Goal: Find specific page/section: Find specific page/section

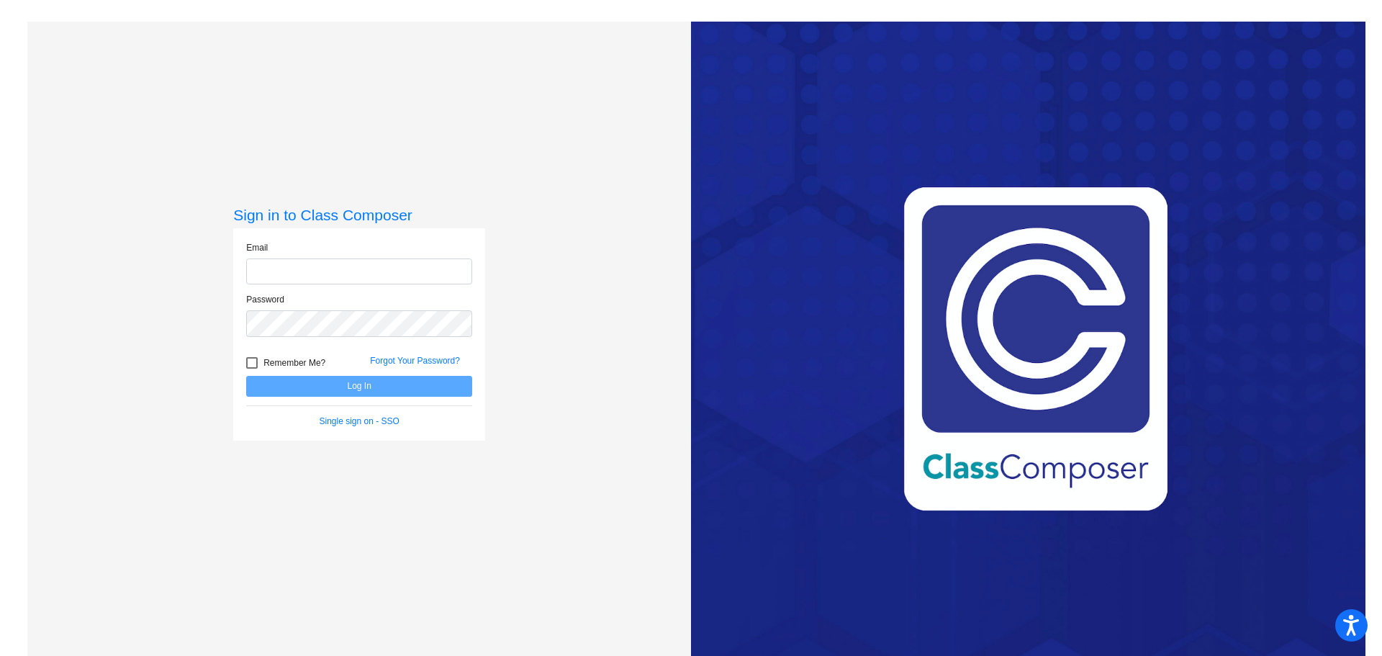
type input "[PERSON_NAME][EMAIL_ADDRESS][DOMAIN_NAME]"
click at [324, 379] on button "Log In" at bounding box center [359, 386] width 226 height 21
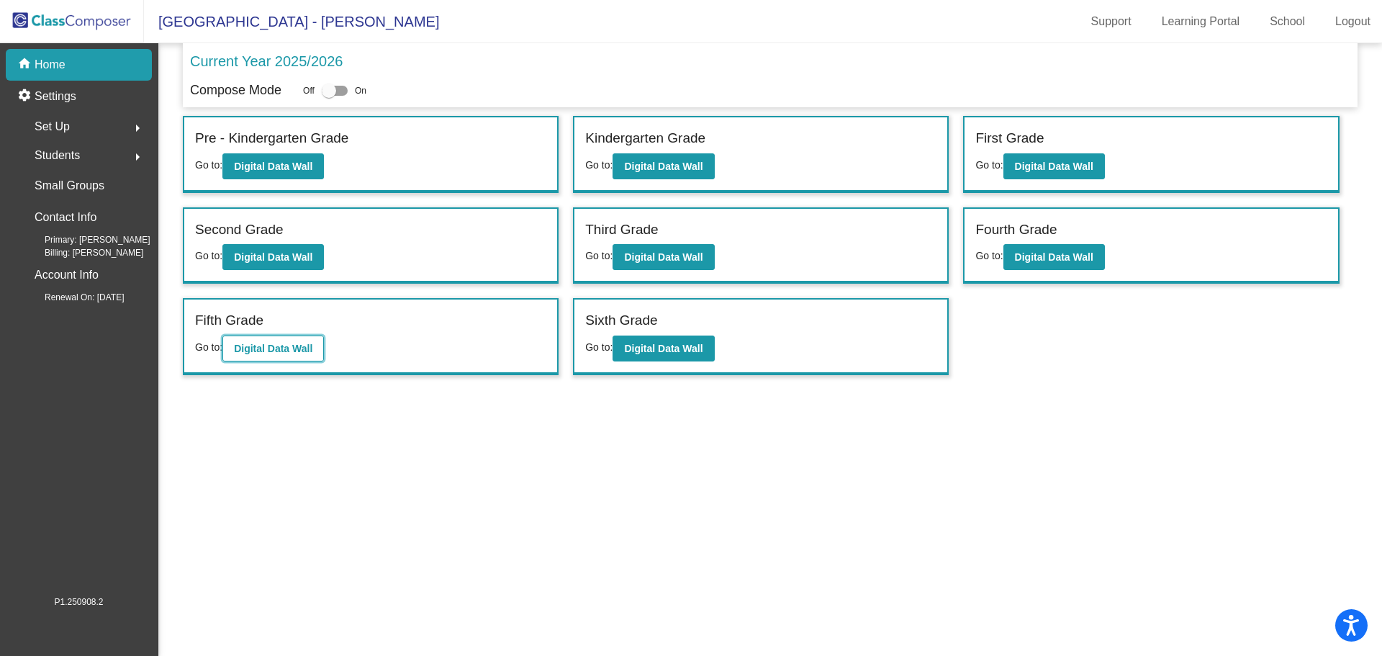
click at [309, 348] on b "Digital Data Wall" at bounding box center [273, 349] width 78 height 12
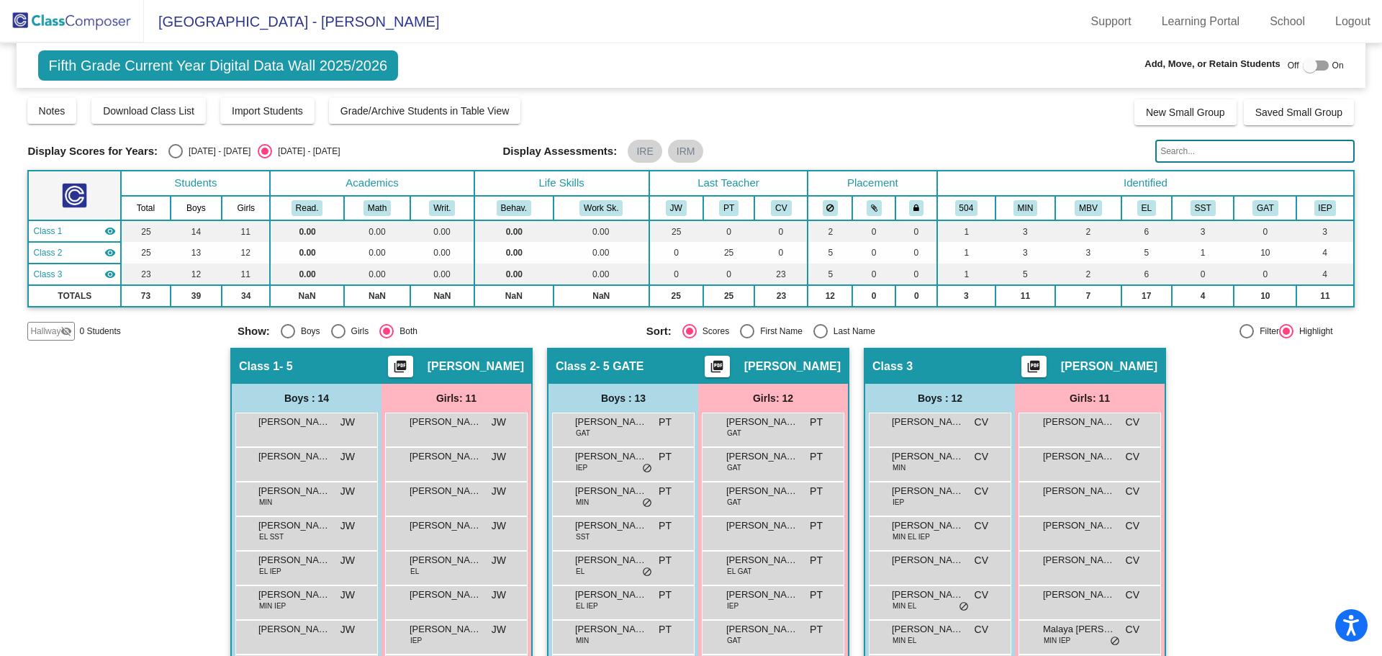
scroll to position [216, 0]
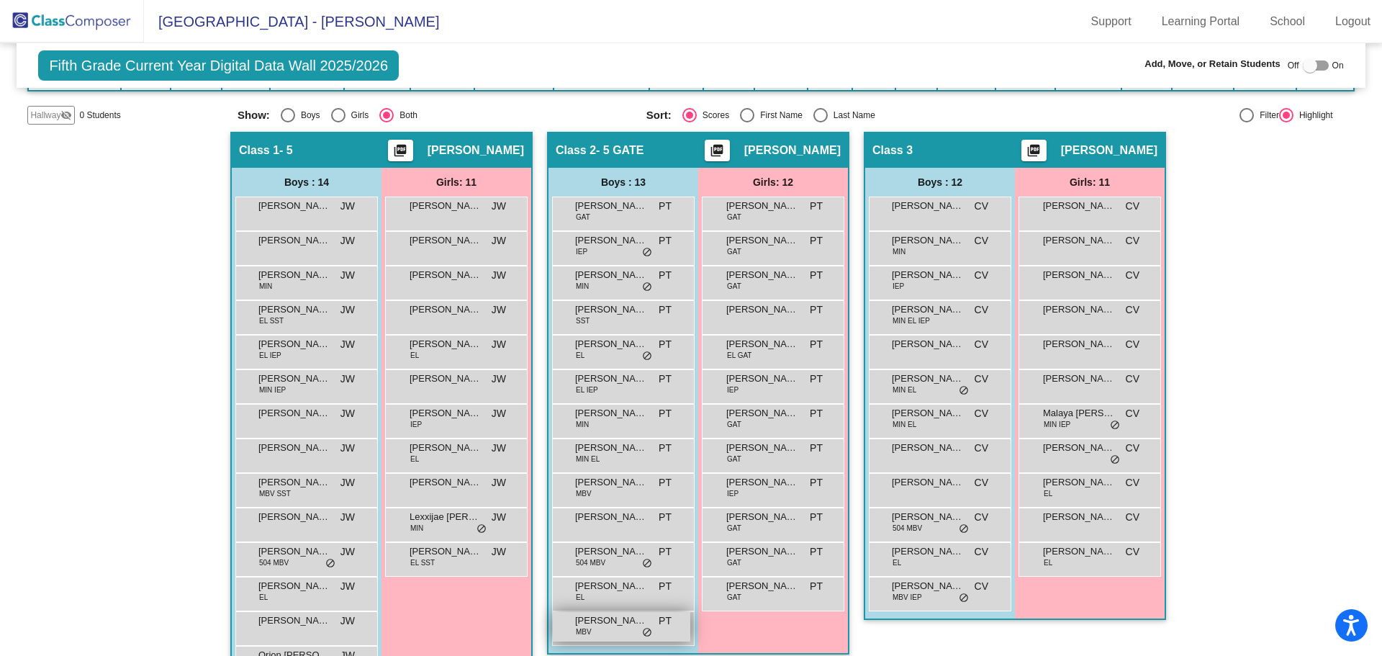
click at [600, 626] on span "[PERSON_NAME]" at bounding box center [611, 620] width 72 height 14
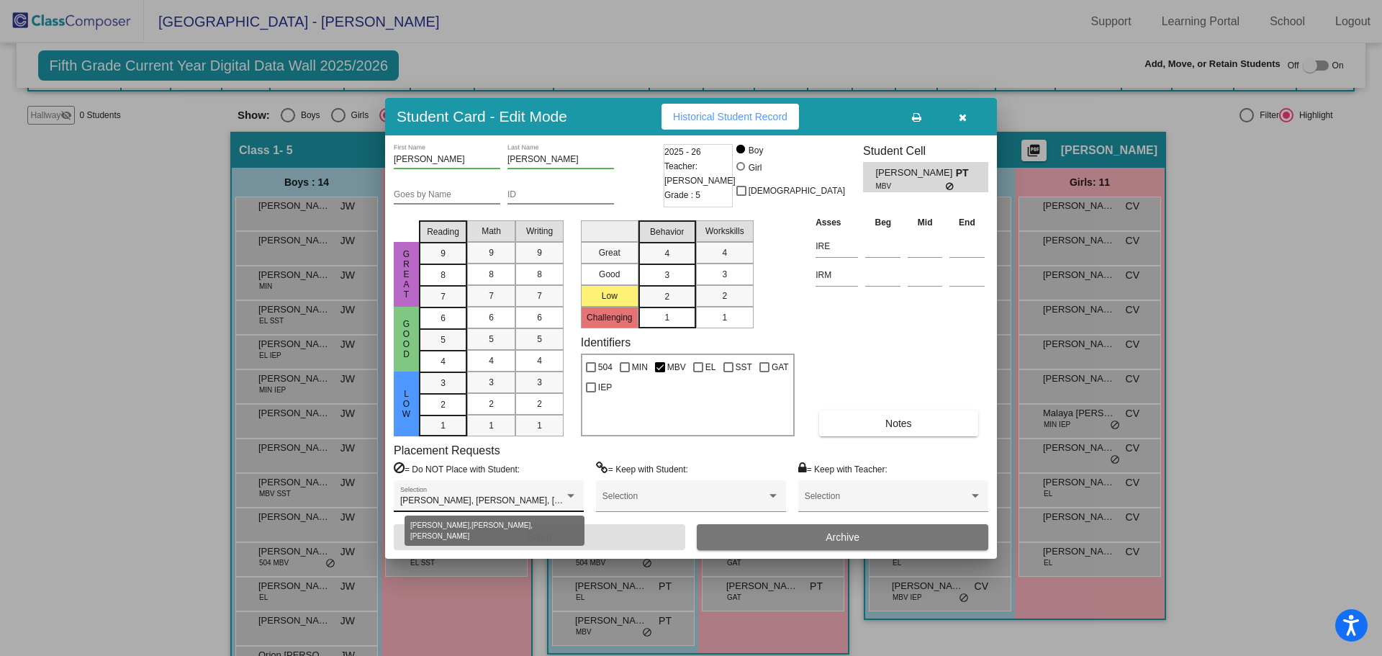
click at [568, 497] on div at bounding box center [570, 496] width 7 height 4
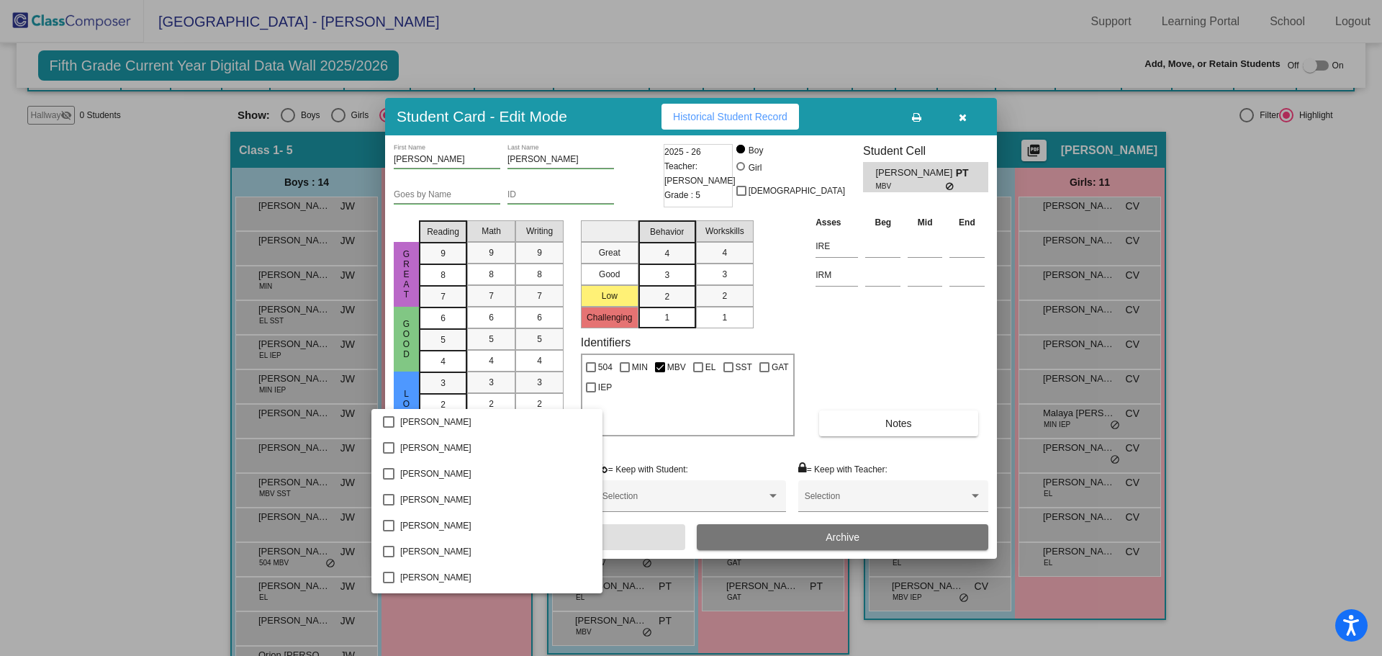
scroll to position [439, 0]
click at [872, 336] on div at bounding box center [691, 328] width 1382 height 656
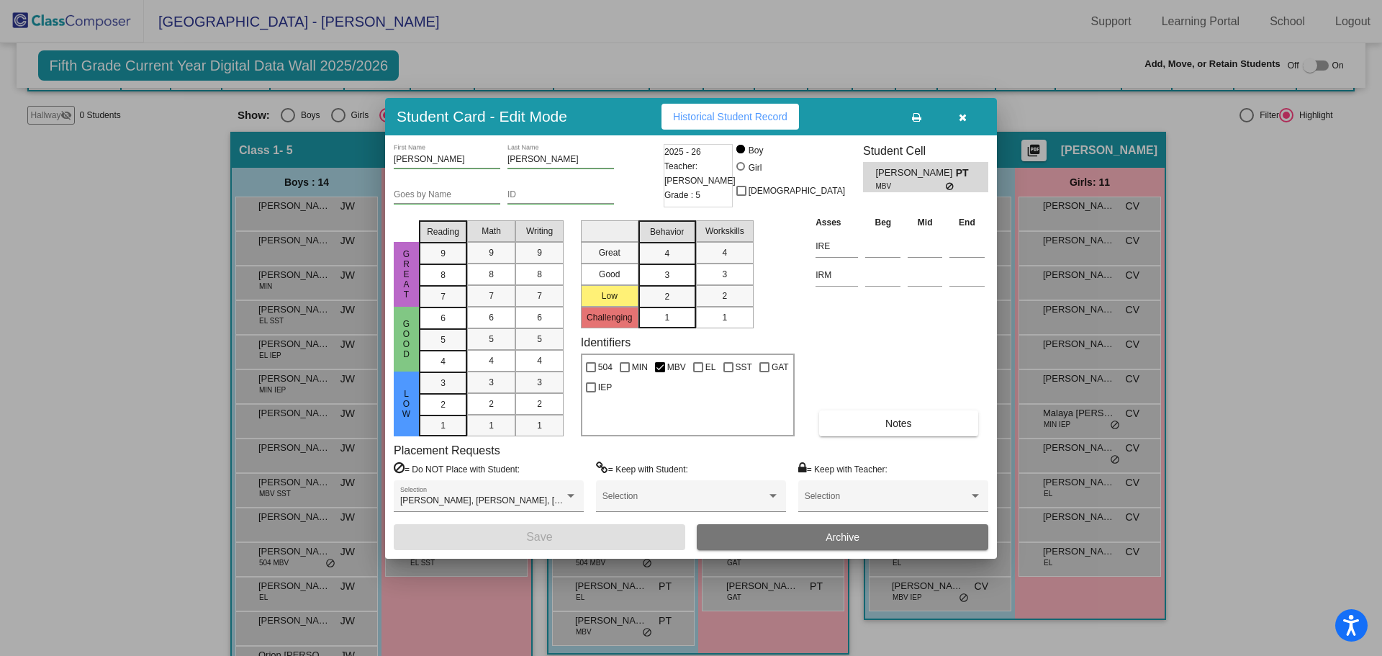
click at [962, 115] on icon "button" at bounding box center [963, 117] width 8 height 10
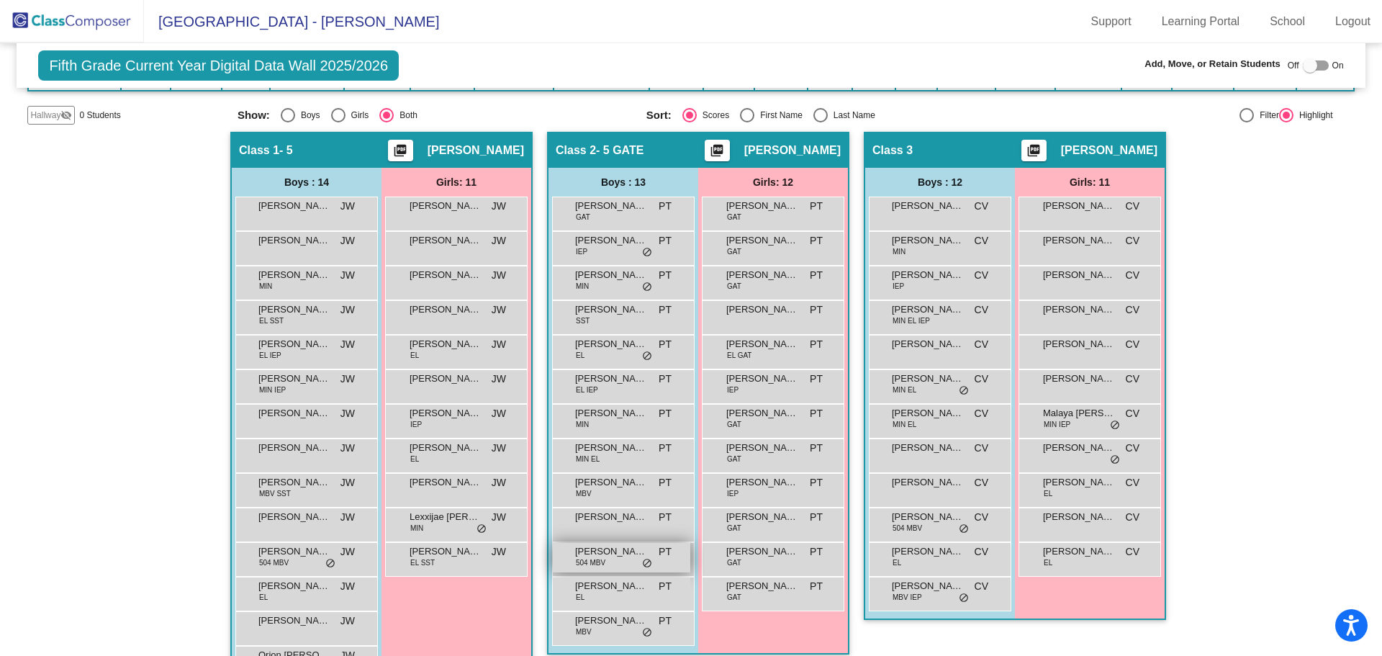
click at [610, 559] on div "[PERSON_NAME] 504 MBV PT lock do_not_disturb_alt" at bounding box center [621, 558] width 137 height 30
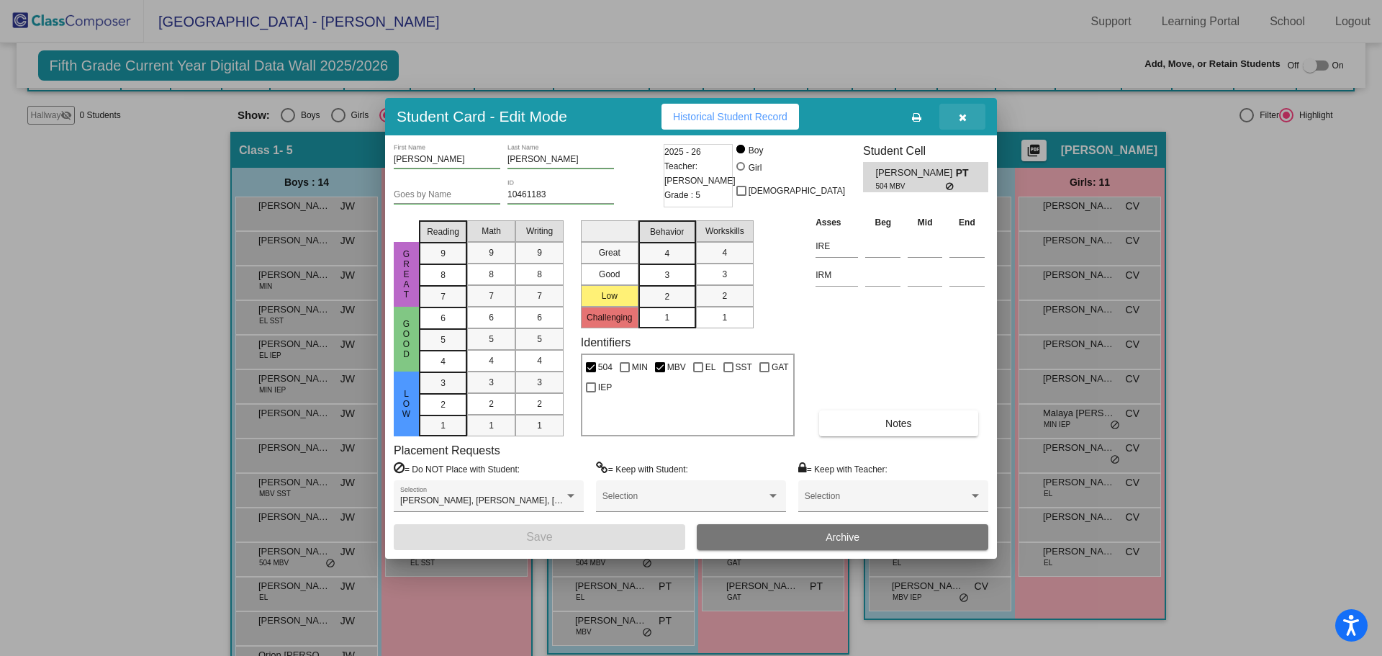
click at [966, 119] on icon "button" at bounding box center [963, 117] width 8 height 10
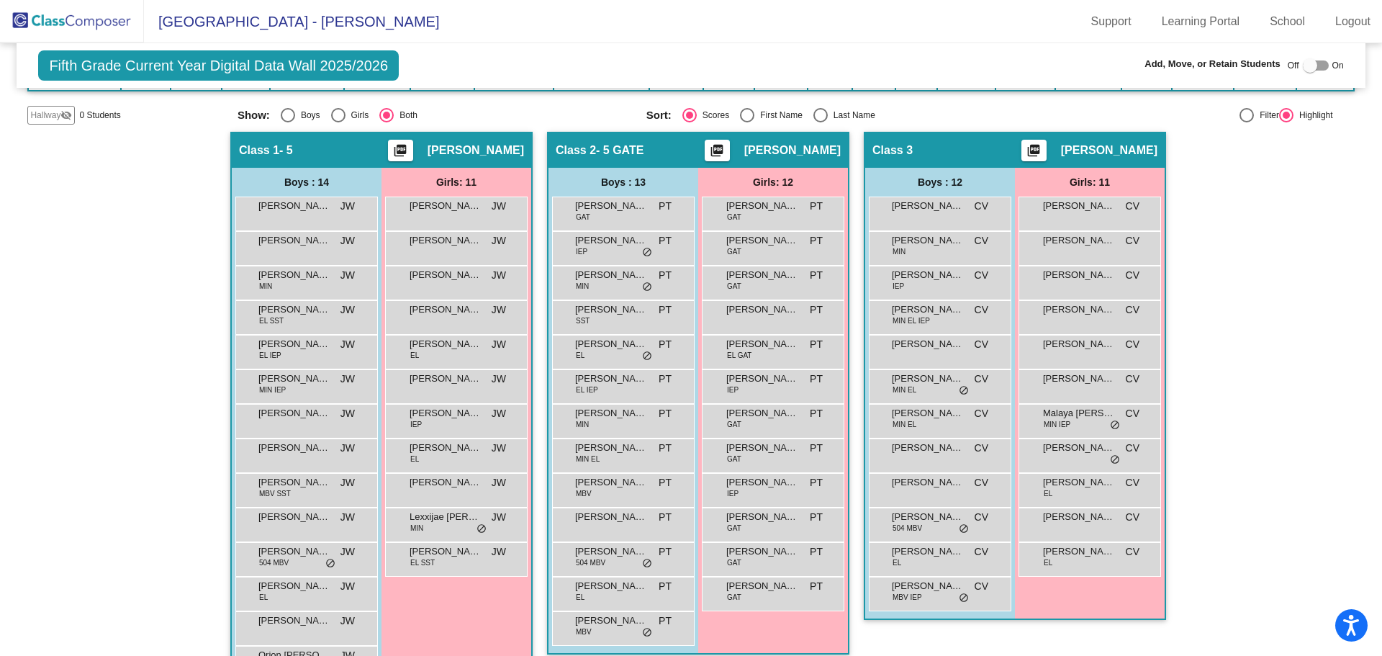
scroll to position [0, 0]
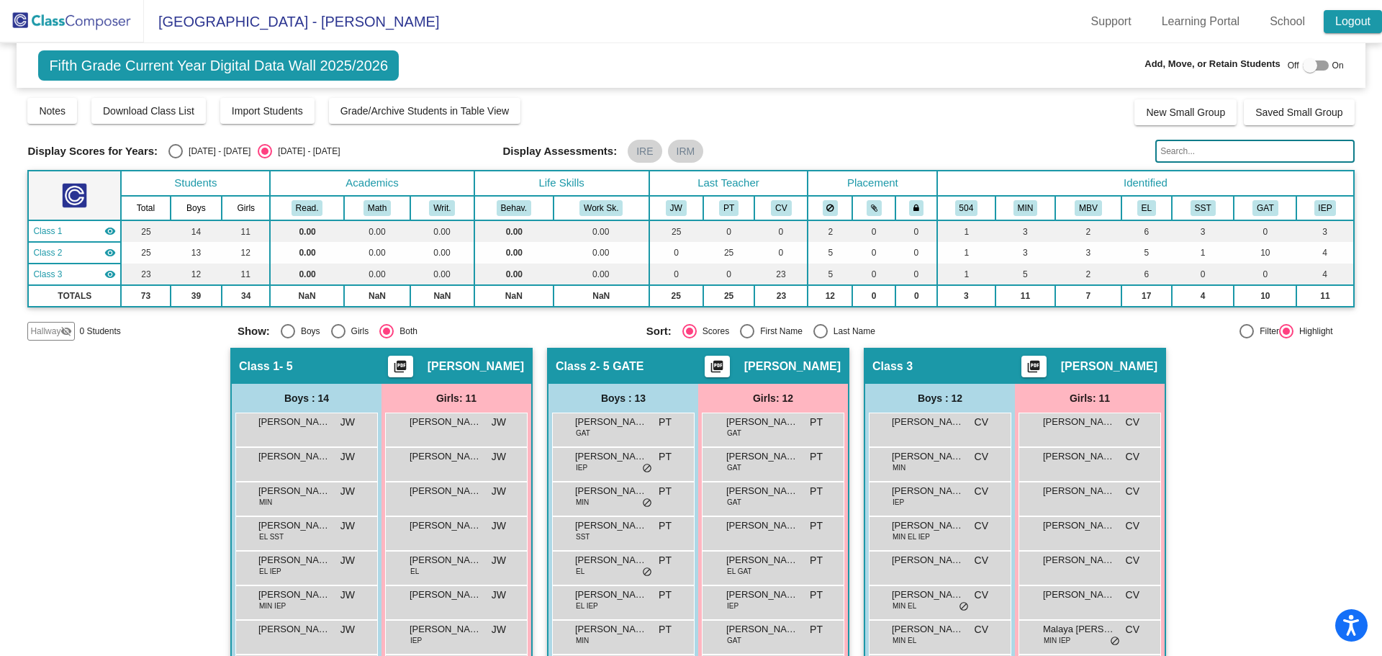
click at [1338, 20] on link "Logout" at bounding box center [1353, 21] width 58 height 23
